Goal: Find specific page/section: Find specific page/section

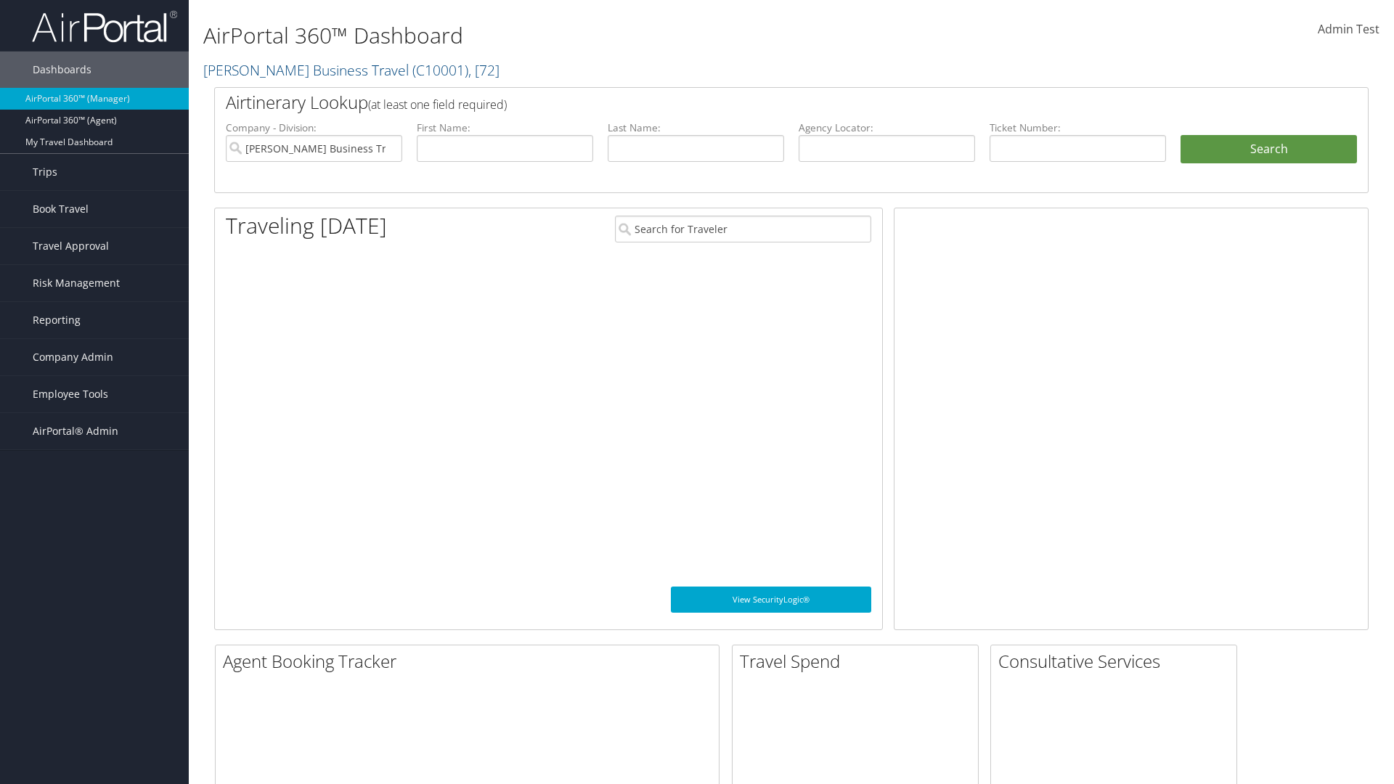
click at [94, 357] on span "Company Admin" at bounding box center [73, 357] width 81 height 36
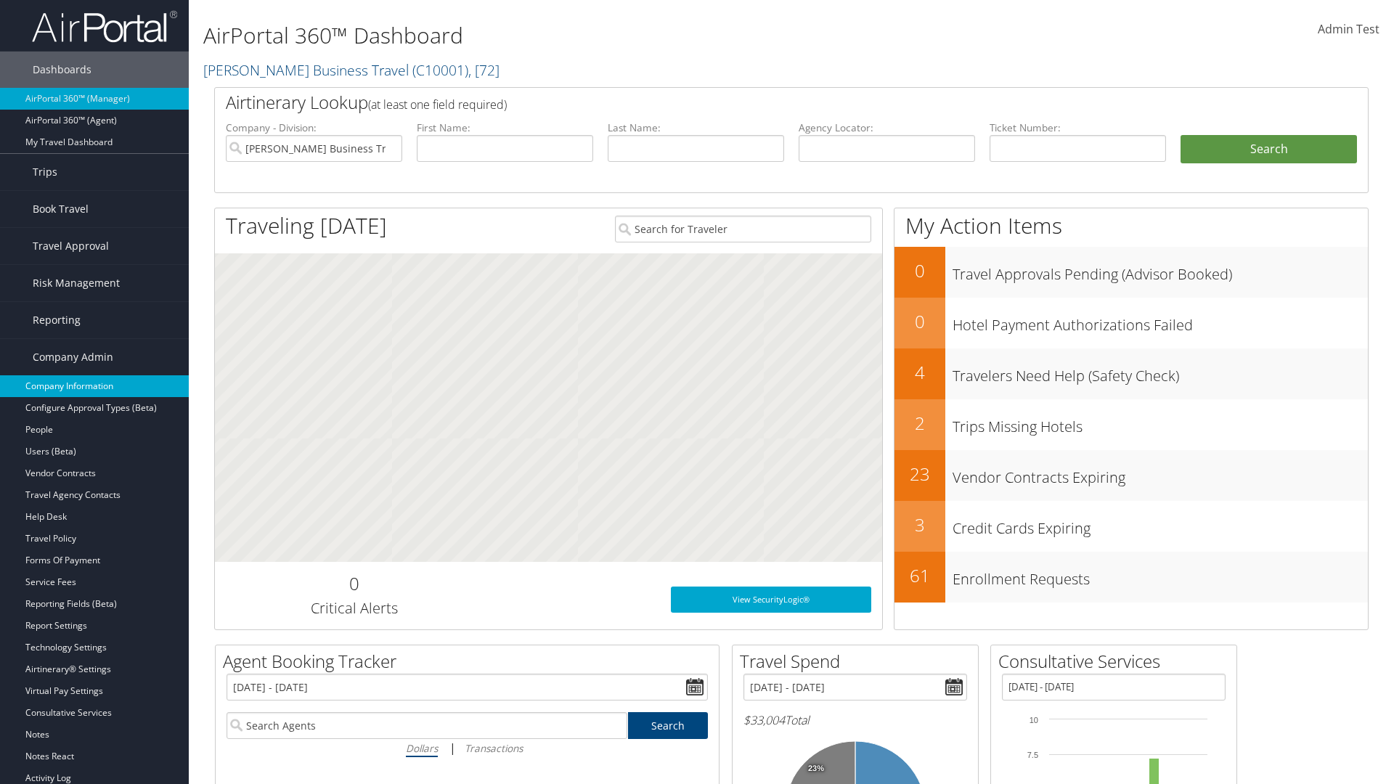
click at [94, 386] on link "Company Information" at bounding box center [94, 386] width 189 height 22
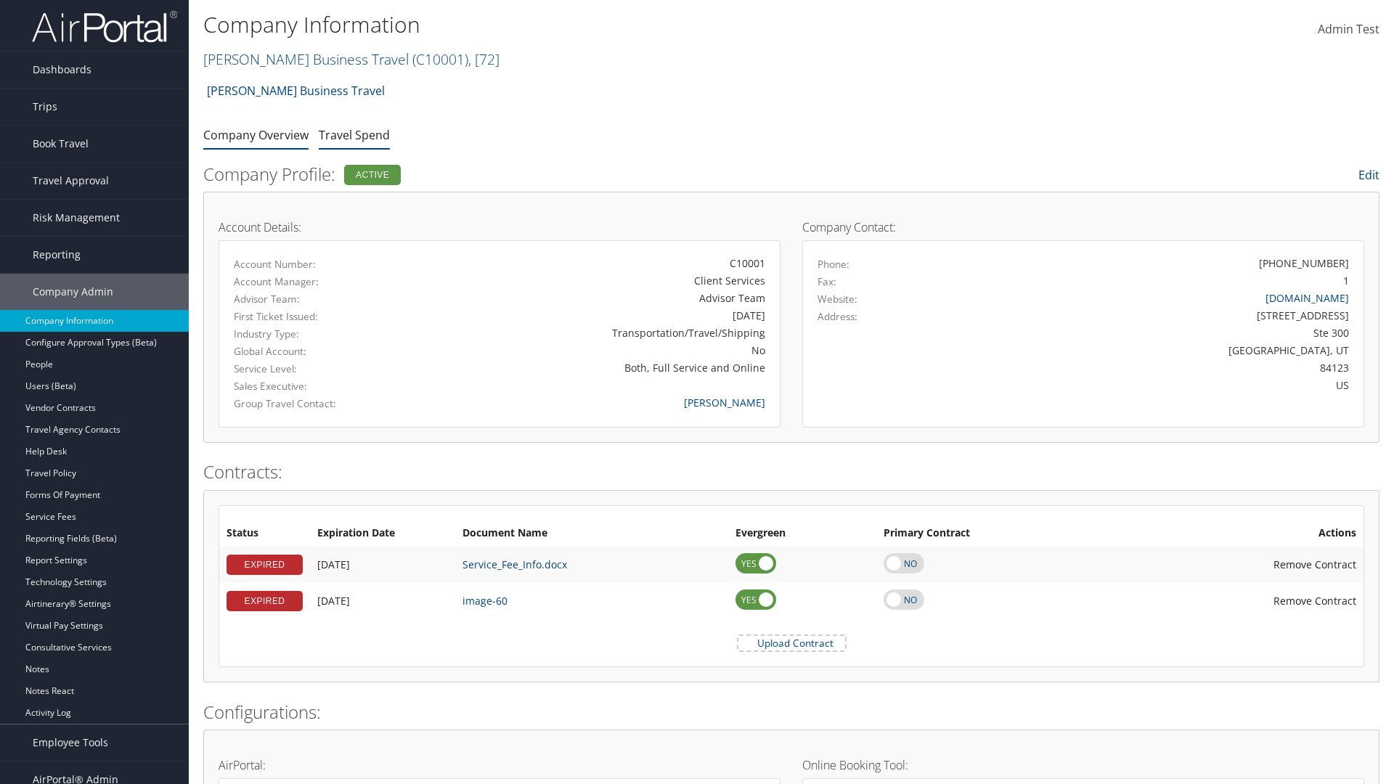
click at [354, 134] on link "Travel Spend" at bounding box center [354, 135] width 71 height 16
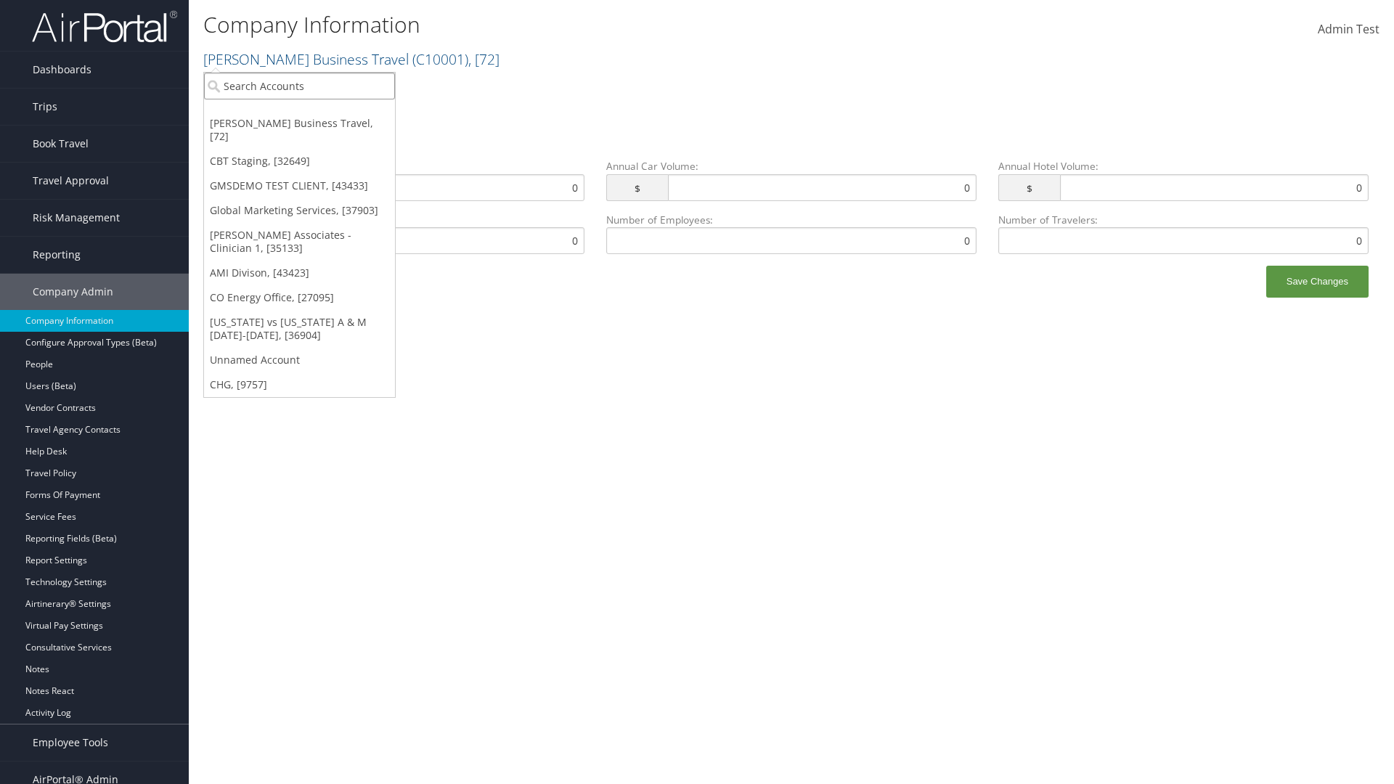
click at [299, 86] on input "search" at bounding box center [299, 86] width 191 height 27
type input "Global Marketing Services"
click at [313, 113] on div "Global Marketing Services (301946), [37903]" at bounding box center [313, 112] width 234 height 13
